Goal: Transaction & Acquisition: Purchase product/service

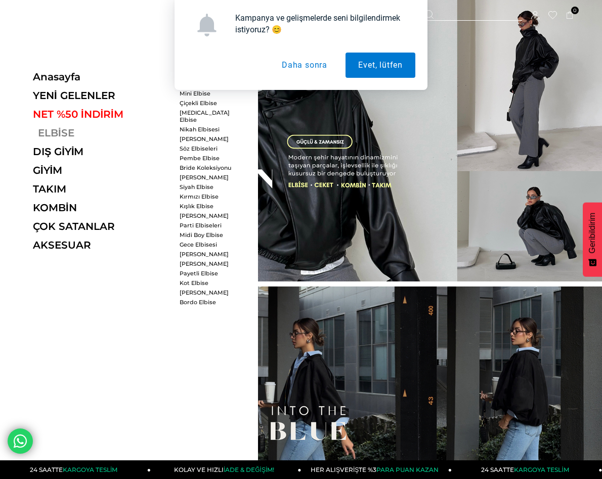
click at [67, 130] on link "ELBİSE" at bounding box center [102, 133] width 139 height 12
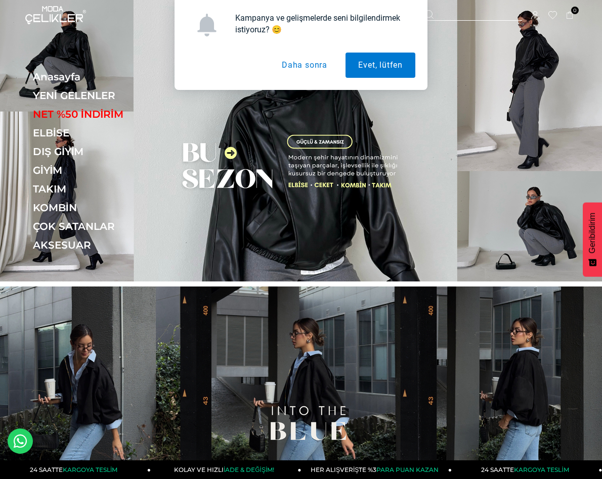
click at [319, 66] on button "Daha sonra" at bounding box center [304, 65] width 71 height 25
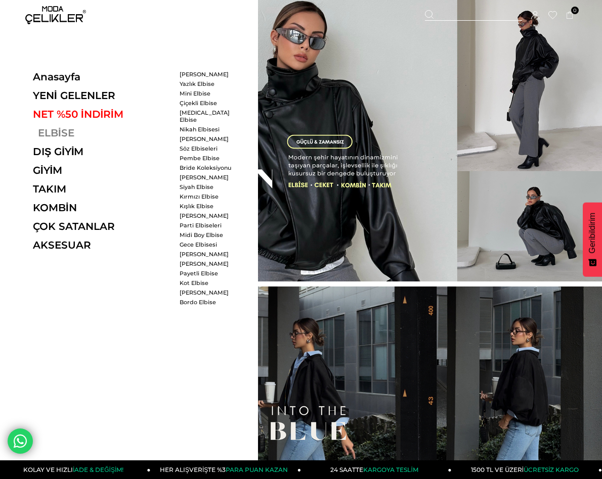
click at [64, 132] on link "ELBİSE" at bounding box center [102, 133] width 139 height 12
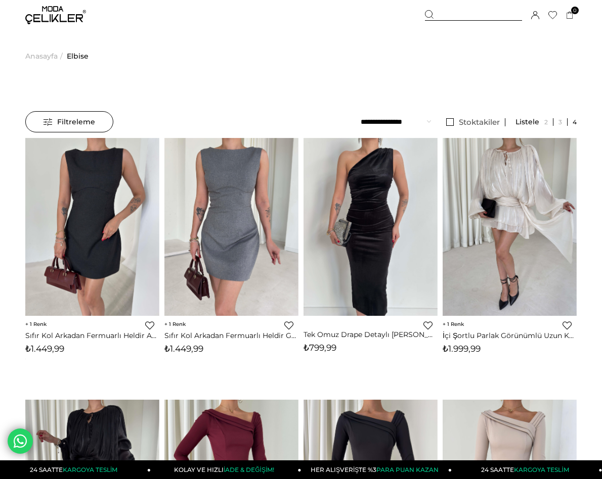
click at [55, 126] on span "Filtreleme" at bounding box center [69, 122] width 52 height 20
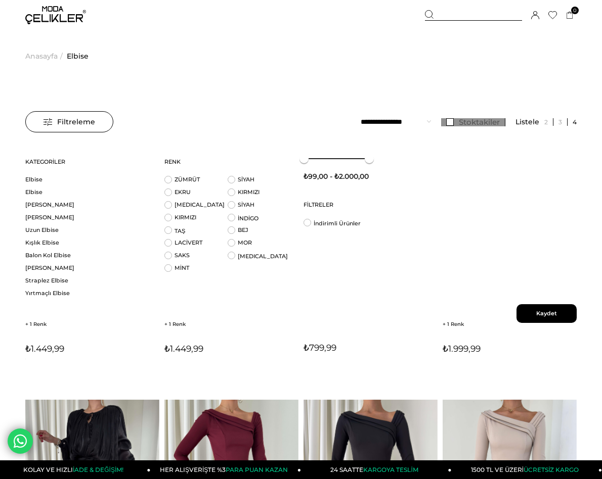
click at [454, 121] on link "Stoktakiler" at bounding box center [473, 122] width 64 height 8
click at [550, 313] on span "Kaydet" at bounding box center [546, 313] width 60 height 19
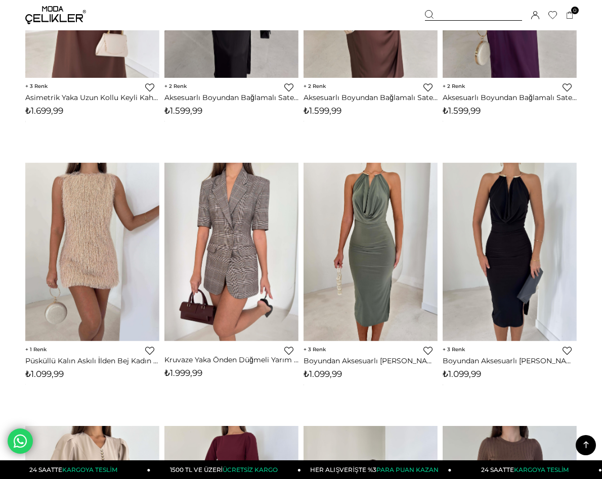
scroll to position [790, 0]
